Goal: Task Accomplishment & Management: Manage account settings

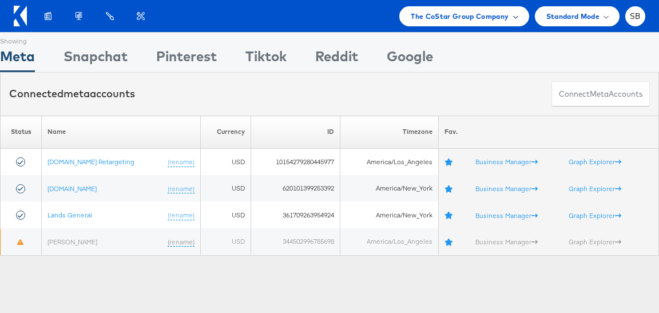
click at [462, 19] on span "The CoStar Group Company" at bounding box center [460, 16] width 98 height 12
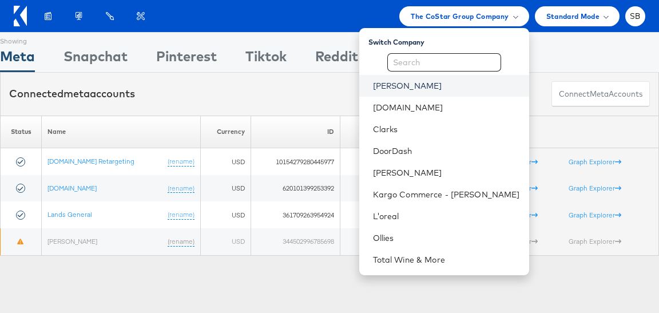
click at [419, 80] on link "[PERSON_NAME]" at bounding box center [446, 85] width 147 height 11
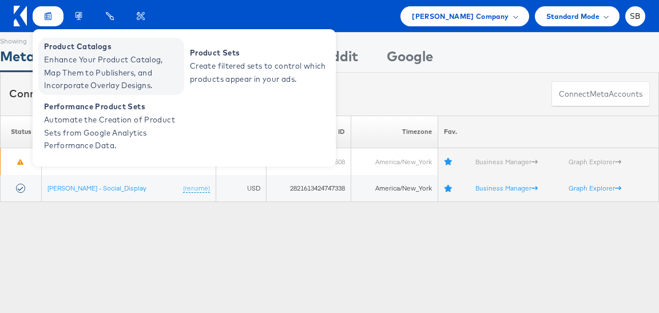
click at [126, 78] on span "Enhance Your Product Catalog, Map Them to Publishers, and Incorporate Overlay D…" at bounding box center [112, 72] width 137 height 39
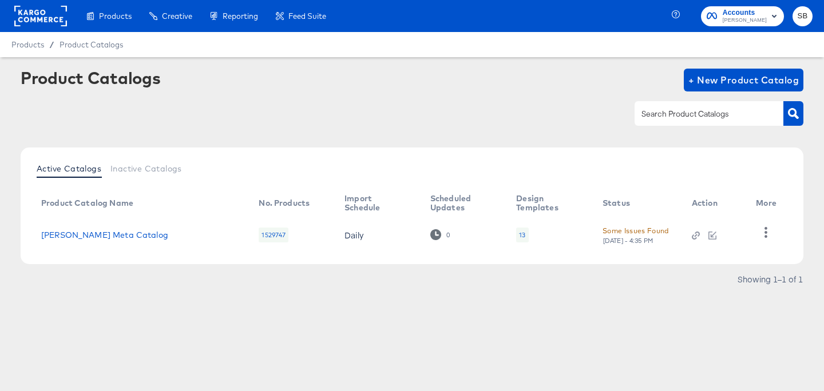
click at [519, 236] on div "13" at bounding box center [522, 235] width 6 height 9
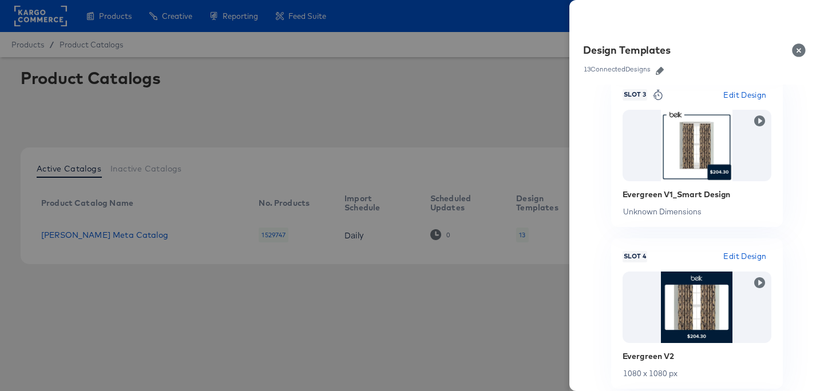
scroll to position [494, 0]
click at [450, 97] on div at bounding box center [412, 195] width 824 height 391
